Goal: Task Accomplishment & Management: Use online tool/utility

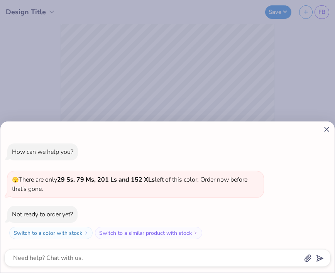
click at [182, 62] on div "How can we help you? 🫣 There are only 29 Ss, 79 Ms, 201 Ls and 152 XLs left of …" at bounding box center [167, 136] width 335 height 273
type textarea "x"
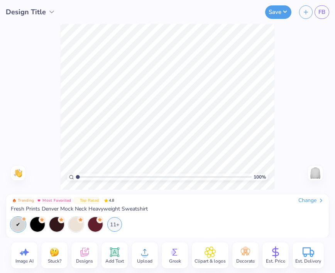
click at [24, 259] on span "Image AI" at bounding box center [24, 261] width 18 height 6
select select "4"
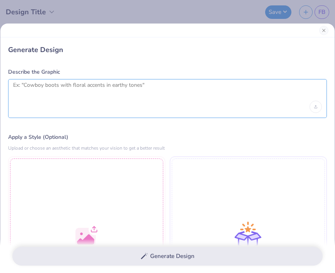
click at [74, 96] on textarea at bounding box center [167, 91] width 308 height 19
click at [39, 86] on textarea "Mountains" at bounding box center [167, 91] width 308 height 19
click at [96, 96] on textarea "Mountains" at bounding box center [167, 91] width 308 height 19
click at [8, 84] on div "Mountains" at bounding box center [167, 98] width 318 height 39
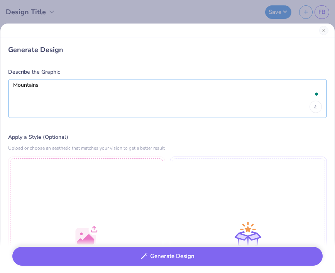
click at [15, 83] on textarea "Mountains" at bounding box center [167, 91] width 308 height 19
click at [19, 85] on textarea "Mountains" at bounding box center [167, 91] width 308 height 19
click at [83, 83] on textarea "mountain range with skiiers walking like across" at bounding box center [167, 91] width 308 height 19
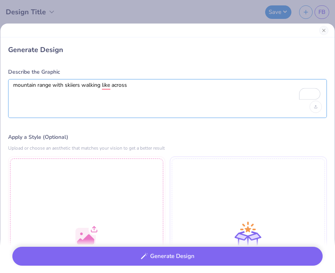
click at [78, 83] on textarea "mountain range with skiiers walking like across" at bounding box center [167, 91] width 308 height 19
click at [133, 88] on textarea "mountain range with skiiers walking like across" at bounding box center [167, 91] width 308 height 19
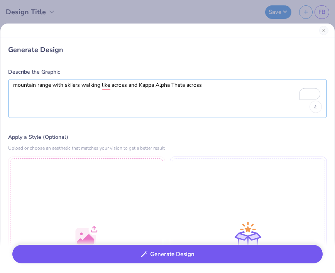
type textarea "mountain range with skiiers walking like across and Kappa Alpha Theta across"
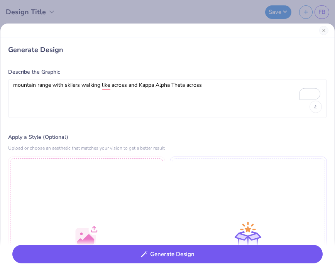
click at [200, 259] on button "Generate Design" at bounding box center [167, 254] width 310 height 19
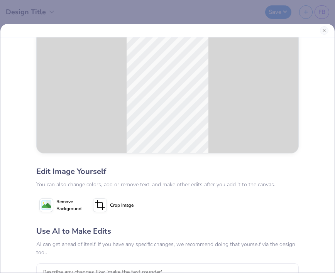
scroll to position [85, 0]
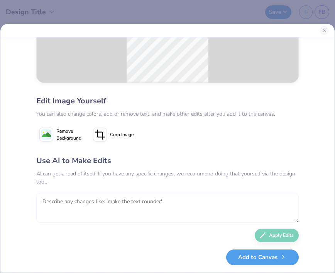
click at [179, 201] on textarea at bounding box center [167, 208] width 262 height 30
click at [152, 199] on textarea at bounding box center [167, 208] width 262 height 30
click at [150, 201] on textarea at bounding box center [167, 208] width 262 height 30
click at [150, 199] on textarea at bounding box center [167, 208] width 262 height 30
click at [145, 202] on textarea at bounding box center [167, 208] width 262 height 30
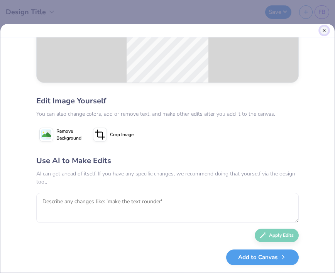
click at [323, 28] on button "Close" at bounding box center [324, 30] width 8 height 8
click at [323, 246] on button "Close" at bounding box center [323, 250] width 9 height 9
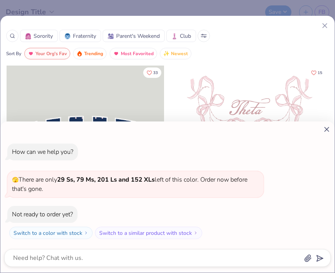
click at [148, 63] on div "How can we help you? 🫣 There are only 29 Ss, 79 Ms, 201 Ls and 152 XLs left of …" at bounding box center [167, 136] width 335 height 273
type textarea "x"
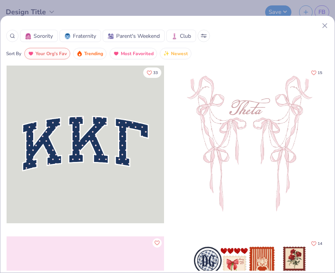
click at [323, 26] on line at bounding box center [324, 26] width 4 height 4
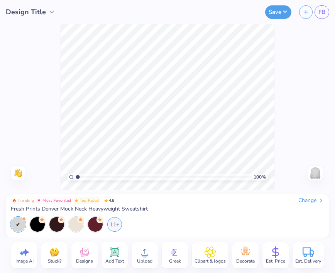
click at [22, 254] on icon at bounding box center [22, 253] width 4 height 5
select select "4"
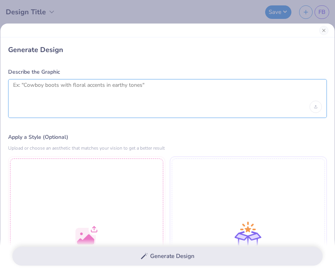
click at [98, 89] on textarea at bounding box center [167, 91] width 308 height 19
click at [68, 97] on textarea "Li" at bounding box center [167, 91] width 308 height 19
type textarea "Li"
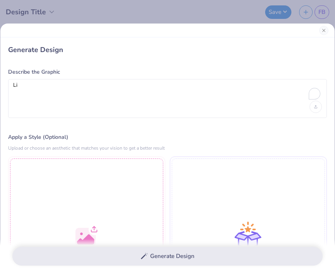
click at [68, 77] on div "Describe the Graphic Li" at bounding box center [167, 93] width 318 height 50
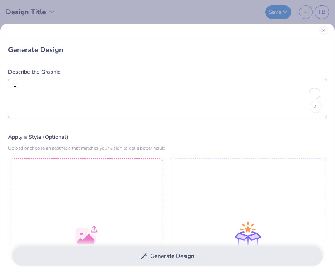
click at [68, 88] on textarea "Li" at bounding box center [167, 91] width 308 height 19
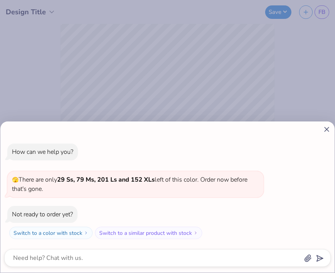
click at [326, 129] on icon at bounding box center [326, 129] width 8 height 8
type textarea "x"
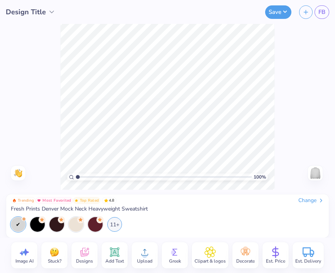
click at [84, 250] on icon at bounding box center [84, 252] width 8 height 9
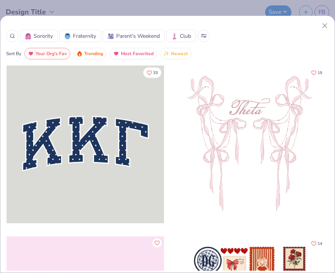
click at [12, 34] on circle at bounding box center [11, 35] width 3 height 3
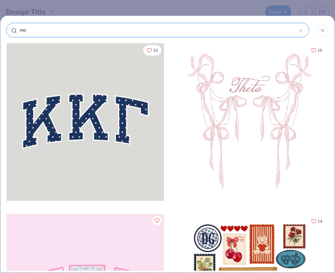
type input "mou"
type input "moun"
type input "mount"
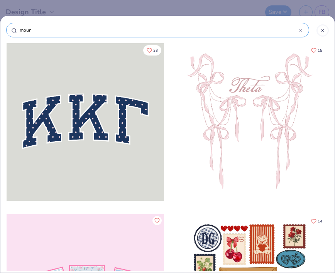
type input "mount"
type input "mounta"
type input "mountai"
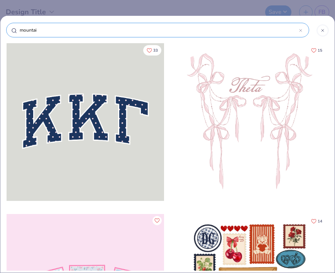
type input "mountain"
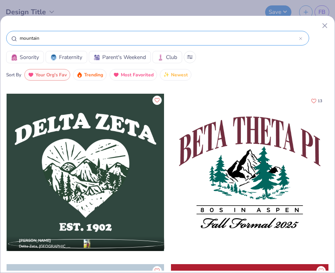
scroll to position [2554, 0]
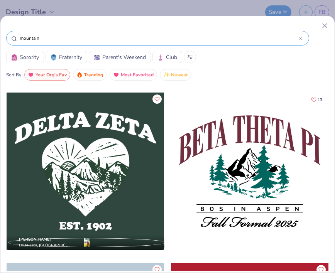
click at [99, 177] on div at bounding box center [85, 172] width 157 height 158
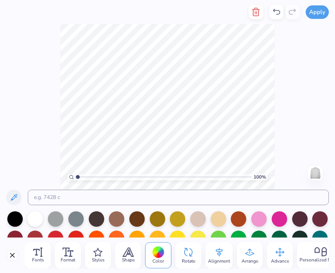
scroll to position [0, 0]
type textarea "THETA"
type textarea "EST. 1870"
click at [322, 98] on div "100 % Need help? Chat with us. Back" at bounding box center [167, 107] width 335 height 166
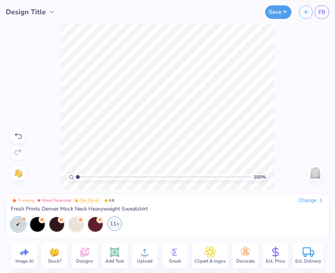
click at [120, 226] on div "11+" at bounding box center [114, 223] width 15 height 15
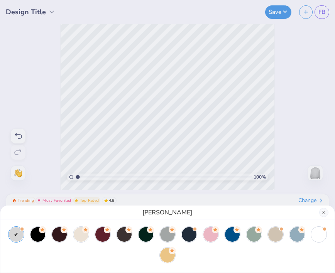
click at [325, 207] on div "Ash Grey" at bounding box center [167, 213] width 334 height 14
click at [275, 110] on div "Ash Grey" at bounding box center [167, 136] width 335 height 273
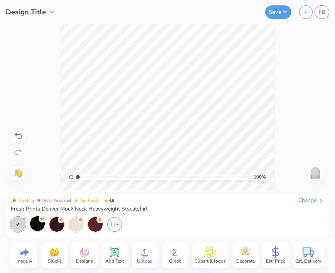
click at [40, 226] on div at bounding box center [37, 223] width 15 height 15
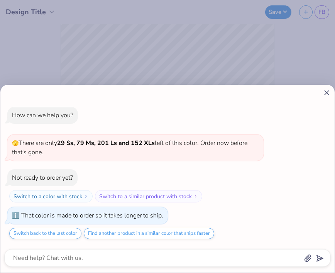
click at [326, 93] on line at bounding box center [326, 93] width 4 height 4
type textarea "x"
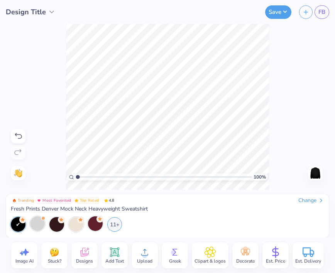
click at [101, 226] on div at bounding box center [95, 223] width 15 height 15
click at [116, 222] on div "11+" at bounding box center [114, 223] width 15 height 15
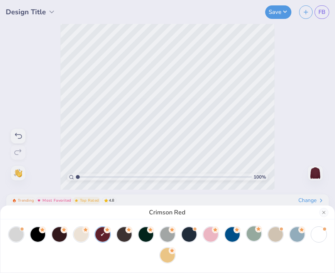
click at [253, 231] on div at bounding box center [253, 233] width 15 height 15
click at [48, 86] on div "Sage Green" at bounding box center [167, 136] width 335 height 273
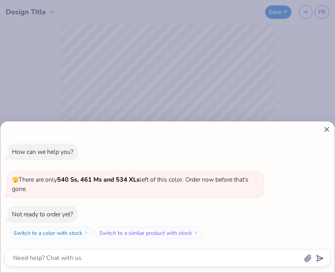
click at [329, 127] on icon at bounding box center [326, 129] width 8 height 8
type textarea "x"
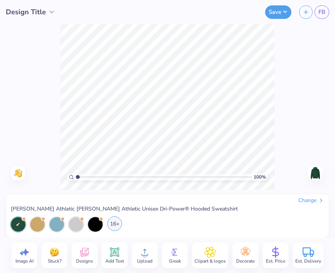
click at [113, 222] on div "16+" at bounding box center [114, 223] width 15 height 15
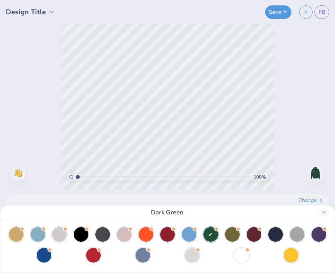
click at [296, 167] on div "Dark Green" at bounding box center [167, 136] width 335 height 273
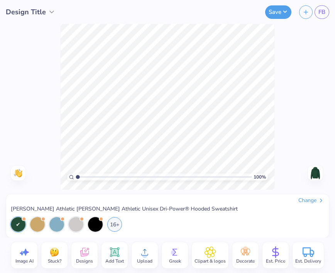
click at [77, 257] on div "Designs" at bounding box center [84, 255] width 26 height 26
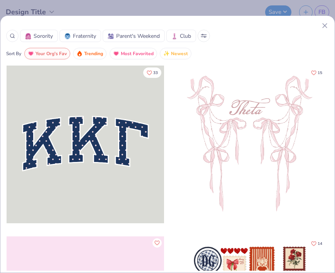
click at [13, 36] on icon at bounding box center [12, 35] width 5 height 5
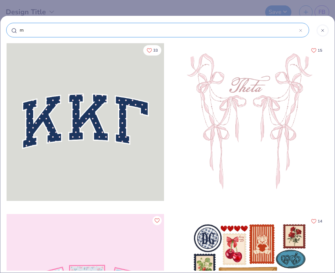
type input "mo"
type input "mou"
type input "moun"
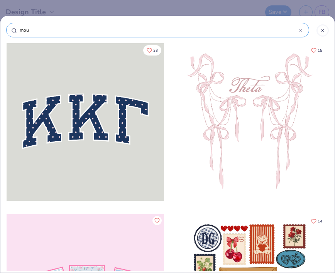
type input "moun"
type input "mount"
type input "mounta"
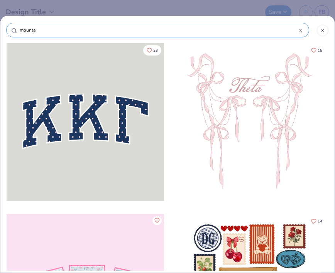
type input "mountai"
type input "mountain"
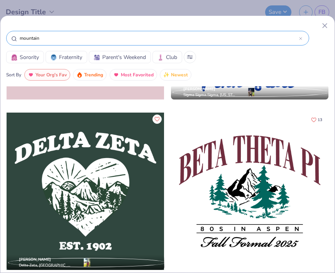
scroll to position [2536, 0]
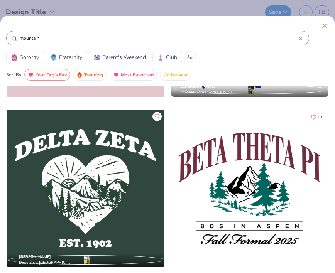
click at [127, 198] on div at bounding box center [85, 189] width 157 height 158
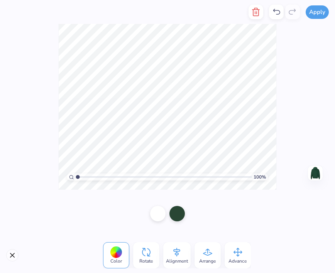
click at [151, 252] on icon at bounding box center [146, 252] width 12 height 12
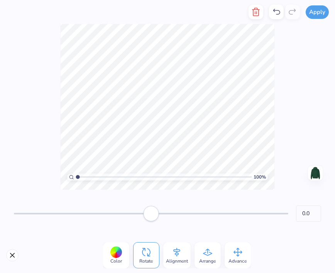
click at [179, 250] on icon at bounding box center [176, 252] width 7 height 9
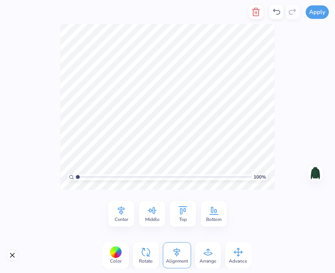
click at [209, 247] on icon at bounding box center [208, 252] width 12 height 12
click at [180, 204] on div "Forward To Front To Back Backward" at bounding box center [167, 213] width 119 height 26
click at [315, 172] on img at bounding box center [315, 173] width 12 height 12
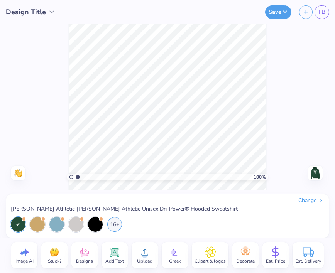
click at [318, 174] on img at bounding box center [315, 173] width 12 height 12
click at [318, 173] on img at bounding box center [315, 173] width 12 height 12
click at [86, 251] on icon at bounding box center [85, 252] width 12 height 12
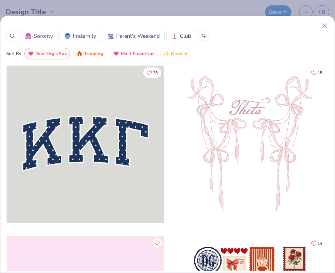
click at [12, 35] on icon at bounding box center [12, 35] width 5 height 5
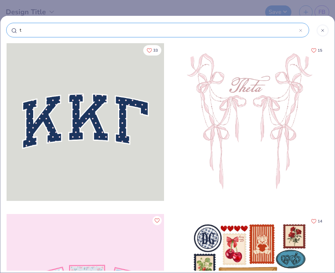
type input "th"
type input "the"
type input "thet"
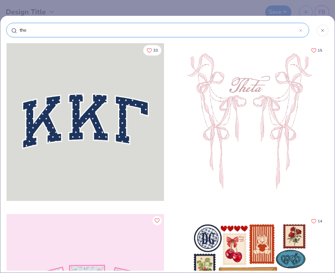
type input "thet"
type input "theta"
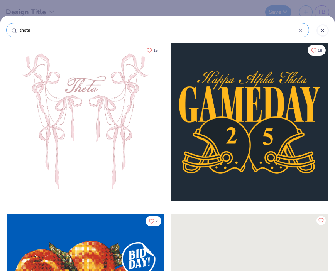
type input "thet"
type input "the"
type input "th"
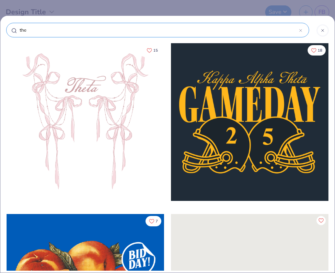
type input "th"
type input "t"
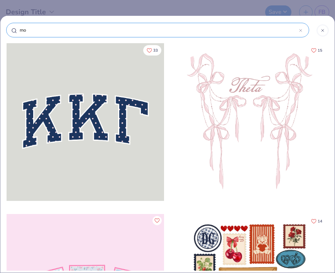
type input "mou"
type input "moun"
type input "mount"
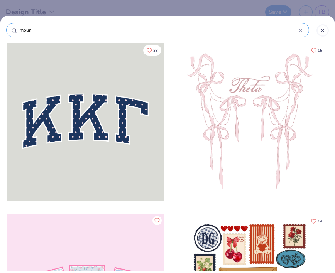
type input "mount"
type input "mounta"
type input "mountai"
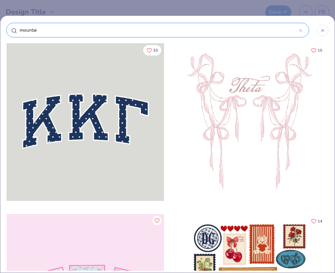
type input "mountain"
type input "mountains"
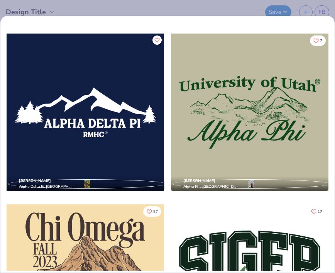
scroll to position [6130, 0]
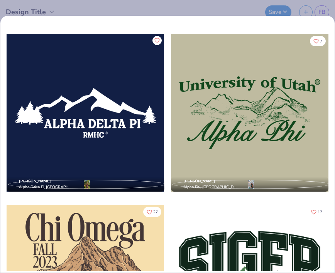
click at [244, 118] on div at bounding box center [91, 113] width 473 height 158
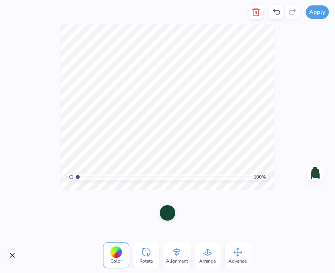
click at [167, 217] on div at bounding box center [167, 212] width 15 height 15
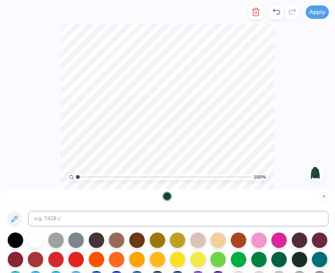
click at [291, 123] on div "100 % Need help? Chat with us. Front" at bounding box center [167, 107] width 335 height 166
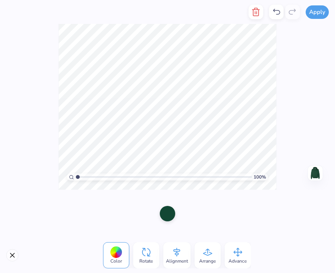
click at [116, 256] on div at bounding box center [116, 252] width 12 height 12
click at [118, 254] on div at bounding box center [116, 252] width 12 height 12
click at [133, 257] on div "Rotate" at bounding box center [146, 255] width 26 height 26
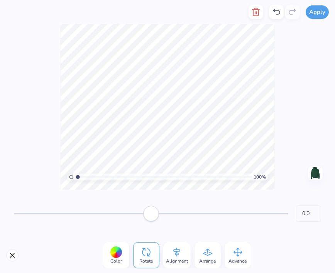
click at [133, 257] on div "Rotate" at bounding box center [146, 255] width 26 height 26
click at [116, 258] on span "Color" at bounding box center [116, 261] width 12 height 6
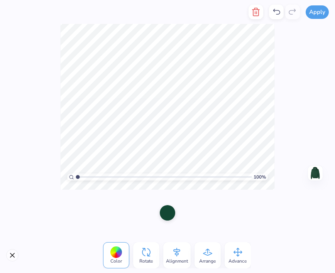
click at [165, 214] on div at bounding box center [167, 212] width 15 height 15
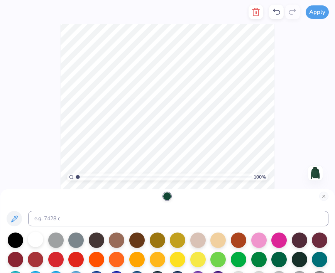
click at [32, 238] on div at bounding box center [35, 239] width 15 height 15
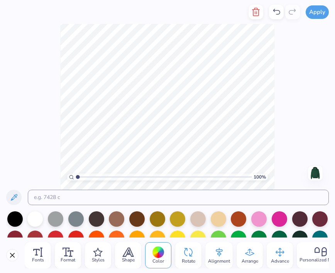
scroll to position [0, 0]
type textarea "Colorado College"
type textarea "T"
type textarea "Kappa Alpha Theta"
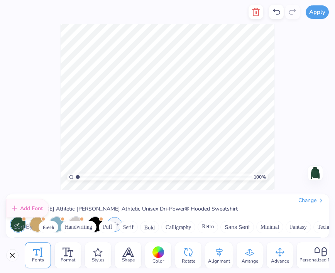
scroll to position [1867, 0]
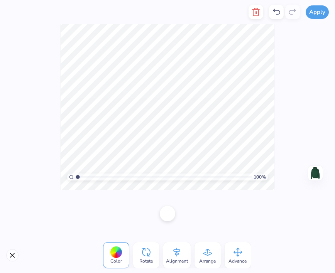
click at [52, 240] on div "Color Rotate Alignment Arrange Advance" at bounding box center [167, 255] width 335 height 35
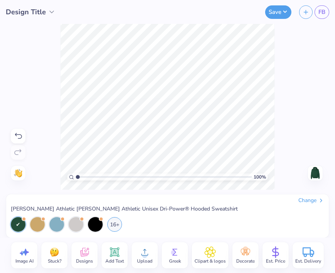
click at [144, 248] on icon at bounding box center [145, 252] width 12 height 12
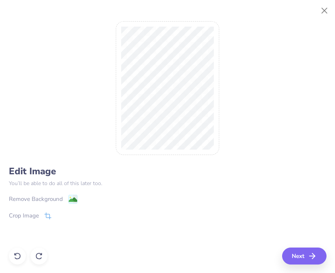
click at [95, 185] on p "You’ll be able to do all of this later too." at bounding box center [167, 183] width 317 height 8
click at [327, 10] on button "Close" at bounding box center [324, 10] width 15 height 15
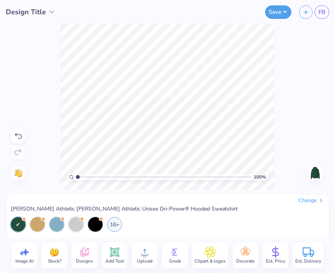
click at [20, 256] on icon at bounding box center [25, 252] width 12 height 12
select select "4"
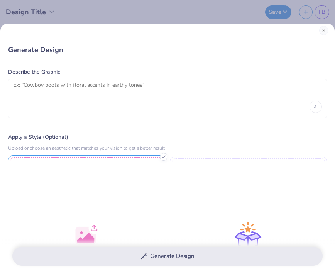
click at [140, 198] on div at bounding box center [86, 233] width 157 height 157
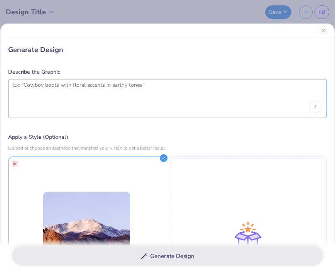
click at [98, 87] on textarea at bounding box center [167, 91] width 308 height 19
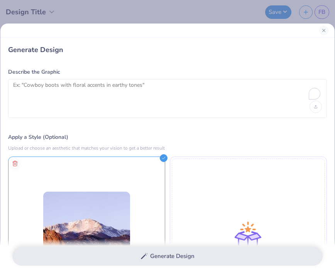
click at [96, 80] on div at bounding box center [167, 98] width 318 height 39
drag, startPoint x: 96, startPoint y: 81, endPoint x: 268, endPoint y: 74, distance: 172.5
click at [96, 81] on div at bounding box center [167, 98] width 318 height 39
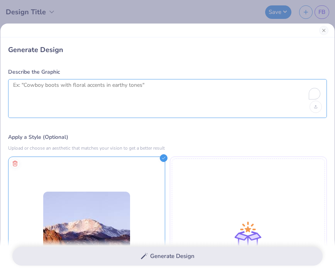
click at [96, 88] on textarea "To enrich screen reader interactions, please activate Accessibility in Grammarl…" at bounding box center [167, 91] width 308 height 19
click at [94, 84] on textarea "To enrich screen reader interactions, please activate Accessibility in Grammarl…" at bounding box center [167, 91] width 308 height 19
click at [82, 86] on textarea "To enrich screen reader interactions, please activate Accessibility in Grammarl…" at bounding box center [167, 91] width 308 height 19
click at [158, 95] on textarea "To enrich screen reader interactions, please activate Accessibility in Grammarl…" at bounding box center [167, 91] width 308 height 19
click at [227, 85] on textarea "To enrich screen reader interactions, please activate Accessibility in Grammarl…" at bounding box center [167, 91] width 308 height 19
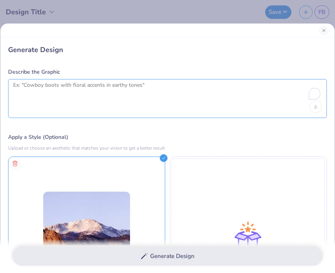
click at [174, 83] on textarea "To enrich screen reader interactions, please activate Accessibility in Grammarl…" at bounding box center [167, 91] width 308 height 19
click at [147, 84] on textarea "To enrich screen reader interactions, please activate Accessibility in Grammarl…" at bounding box center [167, 91] width 308 height 19
click at [121, 86] on textarea "To enrich screen reader interactions, please activate Accessibility in Grammarl…" at bounding box center [167, 91] width 308 height 19
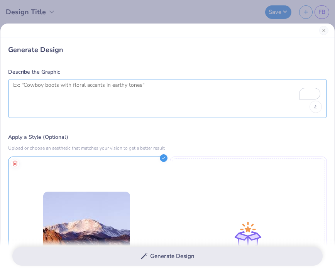
click at [282, 87] on textarea "To enrich screen reader interactions, please activate Accessibility in Grammarl…" at bounding box center [167, 91] width 308 height 19
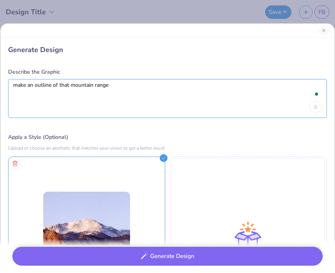
type textarea "make an outline of that mountain range"
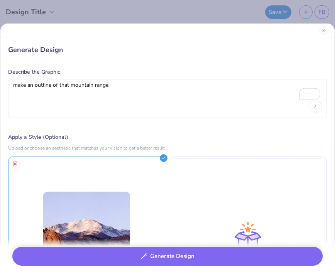
click at [222, 246] on div "Generate Design" at bounding box center [167, 256] width 335 height 34
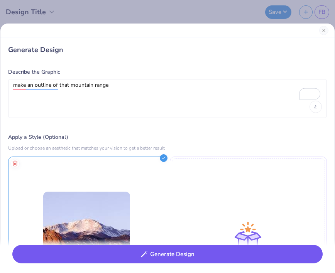
click at [222, 250] on button "Generate Design" at bounding box center [167, 254] width 310 height 19
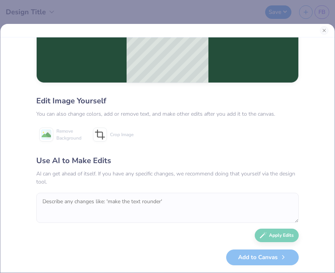
scroll to position [0, 0]
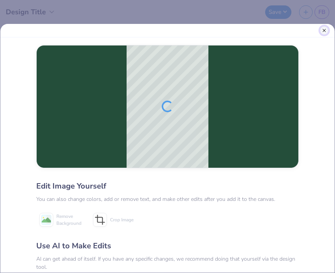
click at [323, 31] on button "Close" at bounding box center [324, 30] width 8 height 8
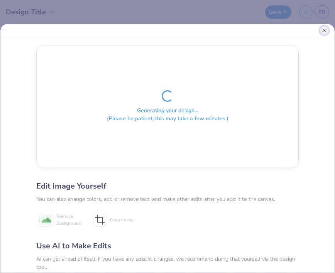
click at [324, 32] on button "Close" at bounding box center [324, 30] width 8 height 8
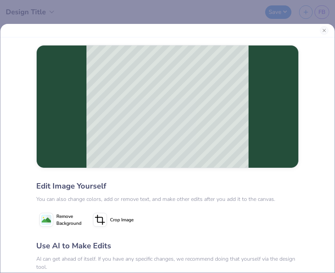
select select "4"
click at [325, 29] on button "Close" at bounding box center [324, 30] width 8 height 8
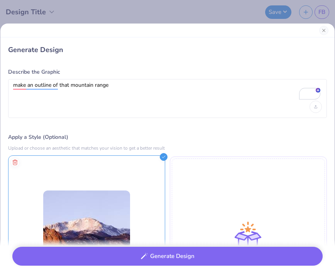
click at [163, 157] on icon at bounding box center [164, 157] width 8 height 8
click at [15, 161] on icon at bounding box center [14, 162] width 9 height 9
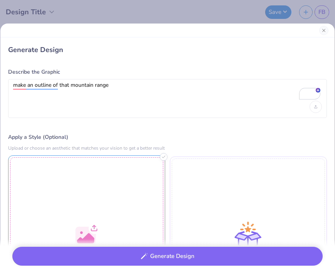
click at [86, 198] on div at bounding box center [86, 233] width 157 height 157
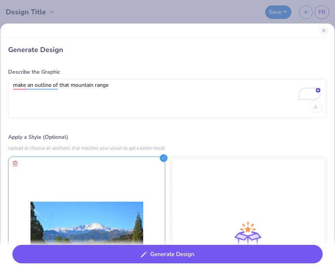
click at [102, 249] on button "Generate Design" at bounding box center [167, 254] width 310 height 19
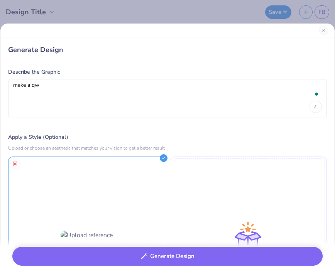
select select "4"
type textarea "make a q"
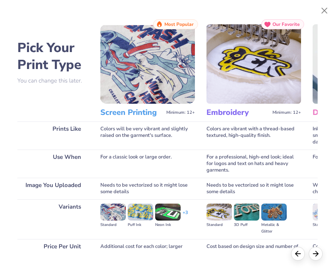
scroll to position [0, 181]
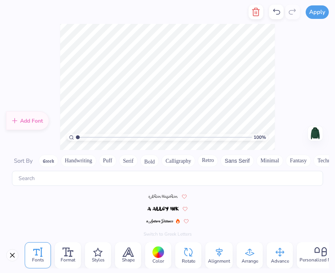
scroll to position [3307, 0]
